Goal: Communication & Community: Answer question/provide support

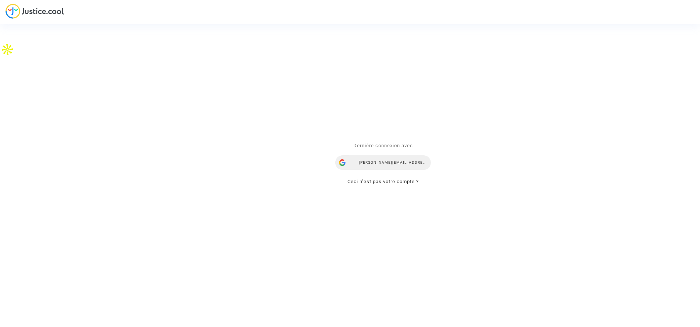
click at [373, 161] on div "[PERSON_NAME][EMAIL_ADDRESS][DOMAIN_NAME]" at bounding box center [383, 162] width 96 height 15
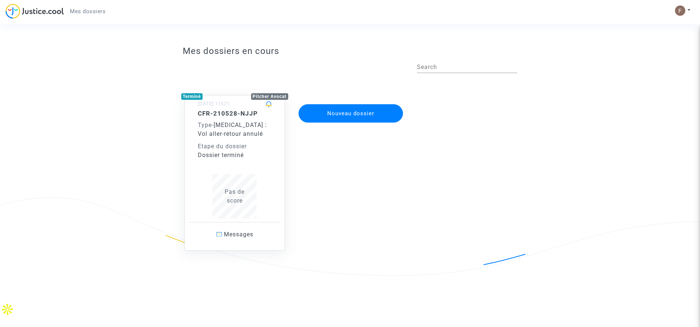
click at [250, 198] on div "Pas de score" at bounding box center [235, 197] width 74 height 18
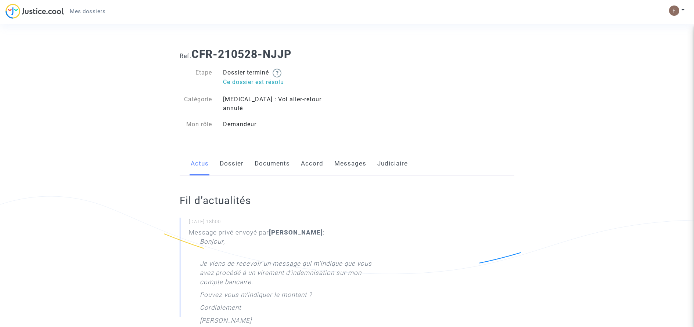
click at [355, 160] on link "Messages" at bounding box center [350, 164] width 32 height 24
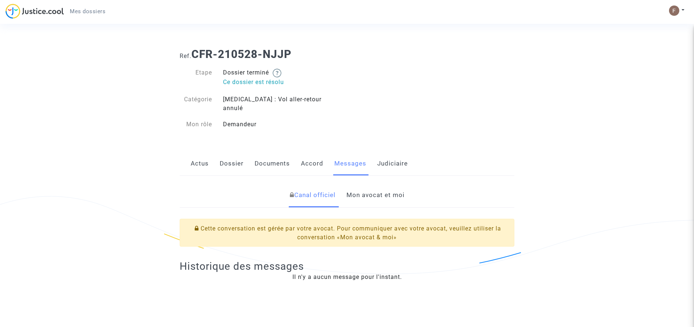
click at [358, 188] on link "Mon avocat et moi" at bounding box center [376, 195] width 58 height 24
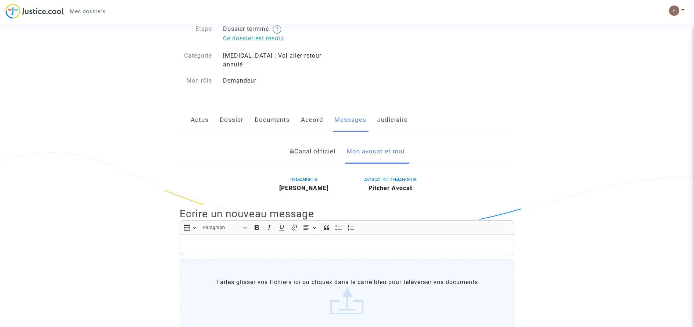
scroll to position [147, 0]
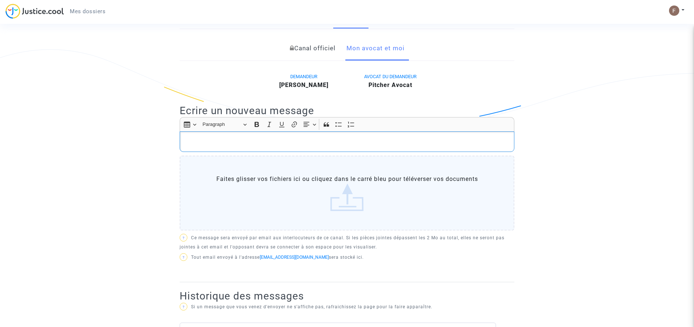
click at [322, 137] on p "Rich Text Editor, main" at bounding box center [347, 141] width 327 height 9
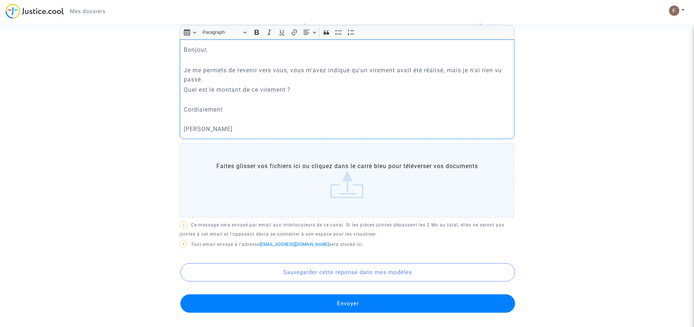
scroll to position [331, 0]
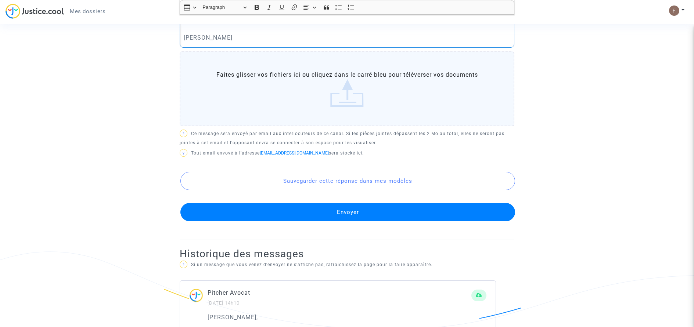
click at [344, 205] on button "Envoyer" at bounding box center [347, 212] width 335 height 18
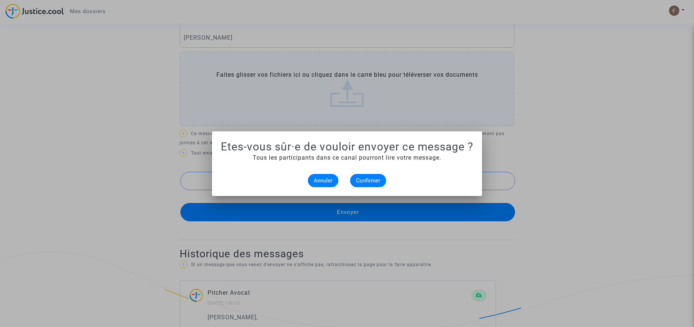
scroll to position [0, 0]
click at [370, 185] on button "Confirmer" at bounding box center [368, 180] width 36 height 13
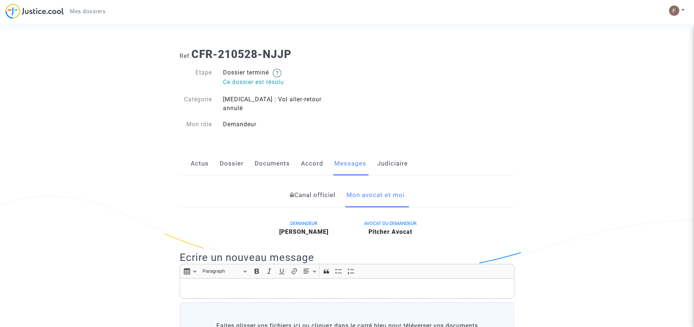
click at [204, 158] on link "Actus" at bounding box center [200, 164] width 18 height 24
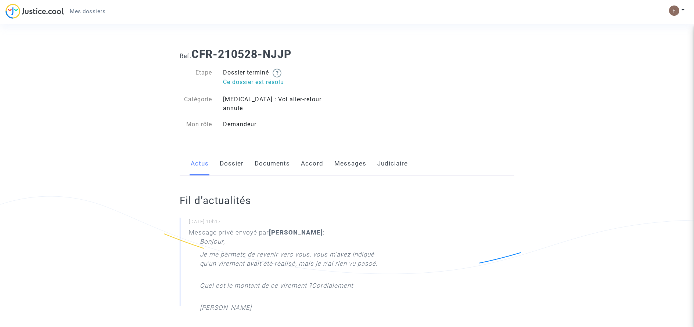
click at [363, 161] on link "Messages" at bounding box center [350, 164] width 32 height 24
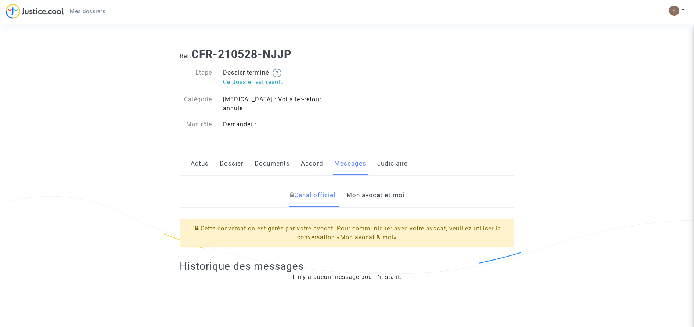
click at [210, 157] on div "Actus Dossier Documents Accord Messages Judiciaire" at bounding box center [347, 164] width 335 height 25
click at [362, 183] on link "Mon avocat et moi" at bounding box center [376, 195] width 58 height 24
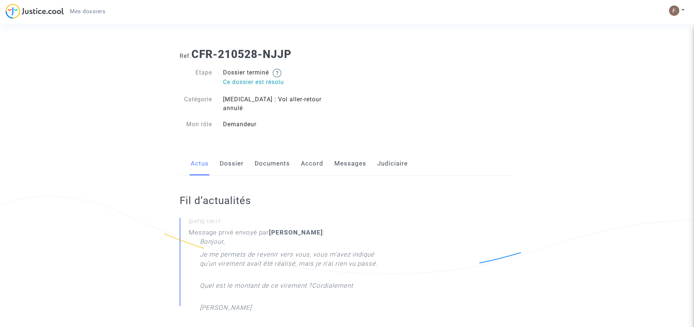
click at [311, 156] on link "Accord" at bounding box center [312, 164] width 22 height 24
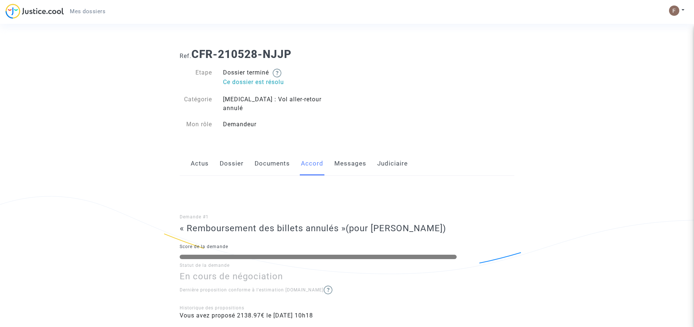
click at [350, 159] on link "Messages" at bounding box center [350, 164] width 32 height 24
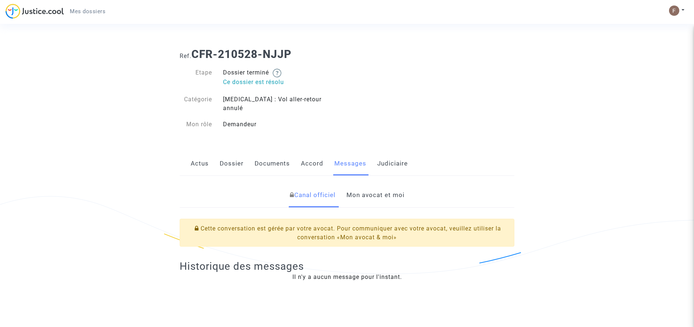
click at [250, 155] on div "Actus Dossier Documents Accord Messages Judiciaire" at bounding box center [347, 164] width 335 height 25
click at [240, 156] on link "Dossier" at bounding box center [232, 164] width 24 height 24
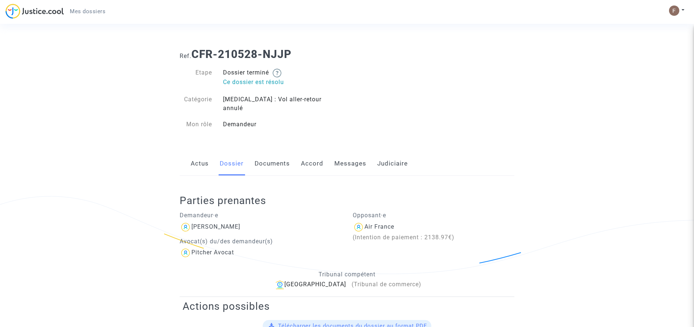
click at [302, 152] on link "Accord" at bounding box center [312, 164] width 22 height 24
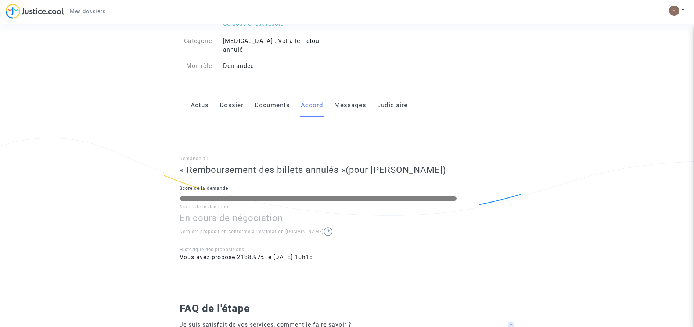
scroll to position [26, 0]
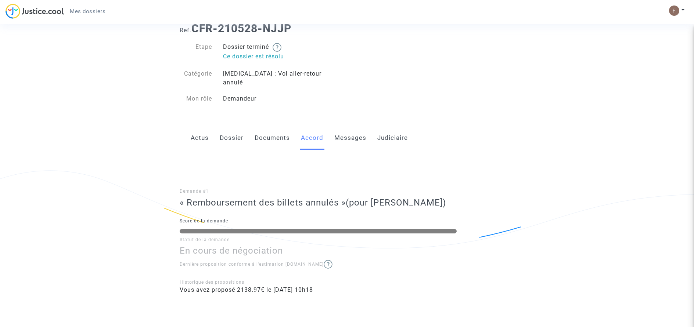
click at [386, 136] on link "Judiciaire" at bounding box center [392, 138] width 31 height 24
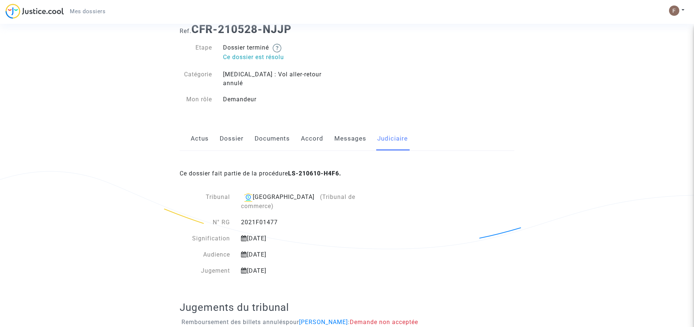
scroll to position [49, 0]
